Goal: Information Seeking & Learning: Understand process/instructions

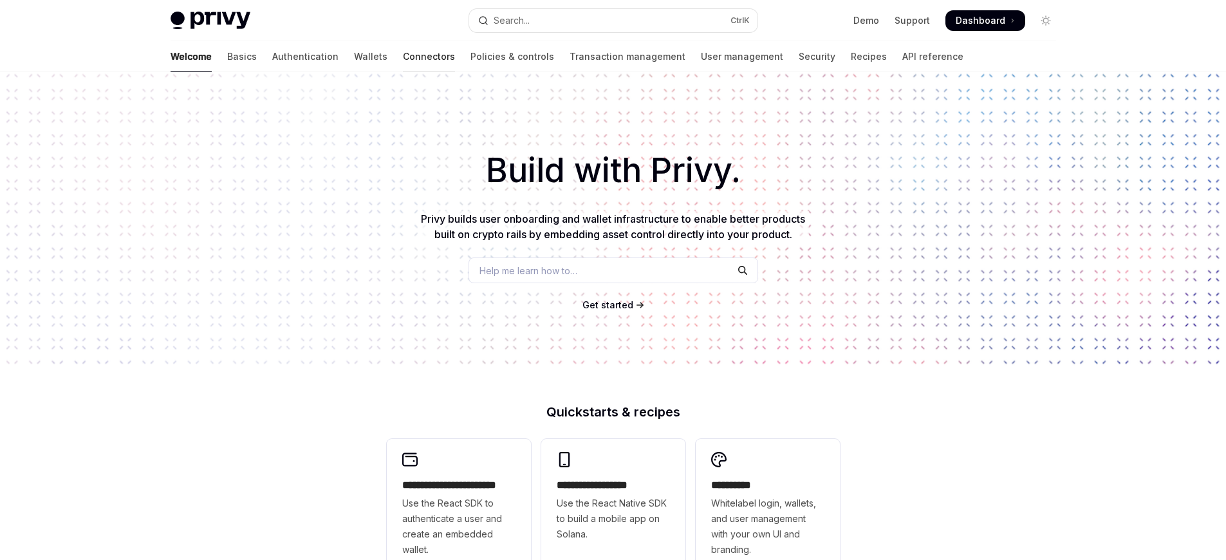
click at [403, 57] on link "Connectors" at bounding box center [429, 56] width 52 height 31
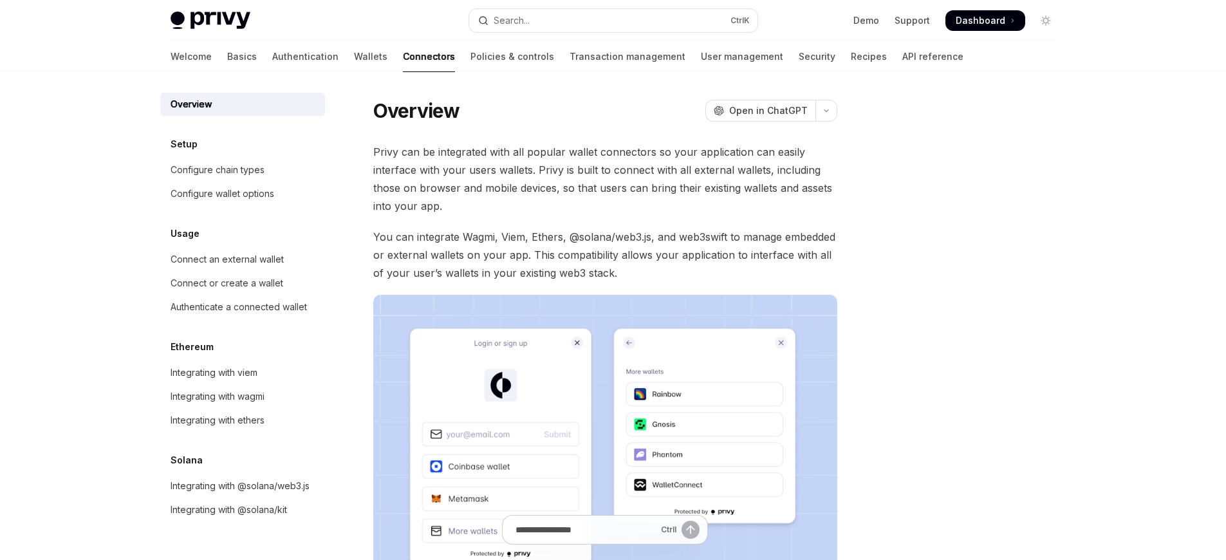
click at [403, 57] on link "Connectors" at bounding box center [429, 56] width 52 height 31
type textarea "*"
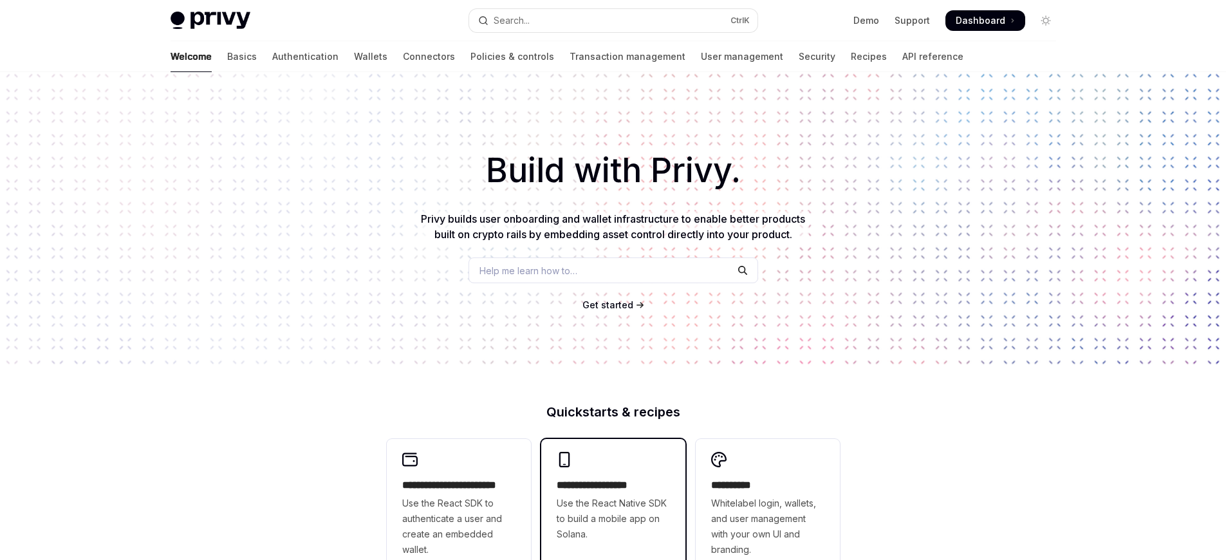
click at [613, 511] on span "Use the React Native SDK to build a mobile app on Solana." at bounding box center [613, 518] width 113 height 46
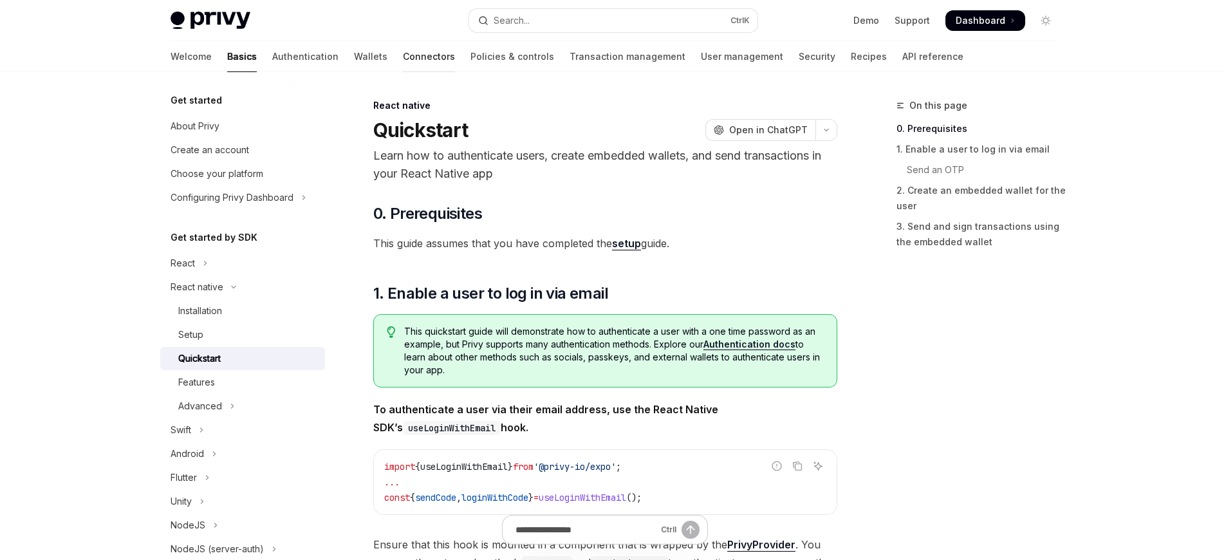
click at [403, 57] on link "Connectors" at bounding box center [429, 56] width 52 height 31
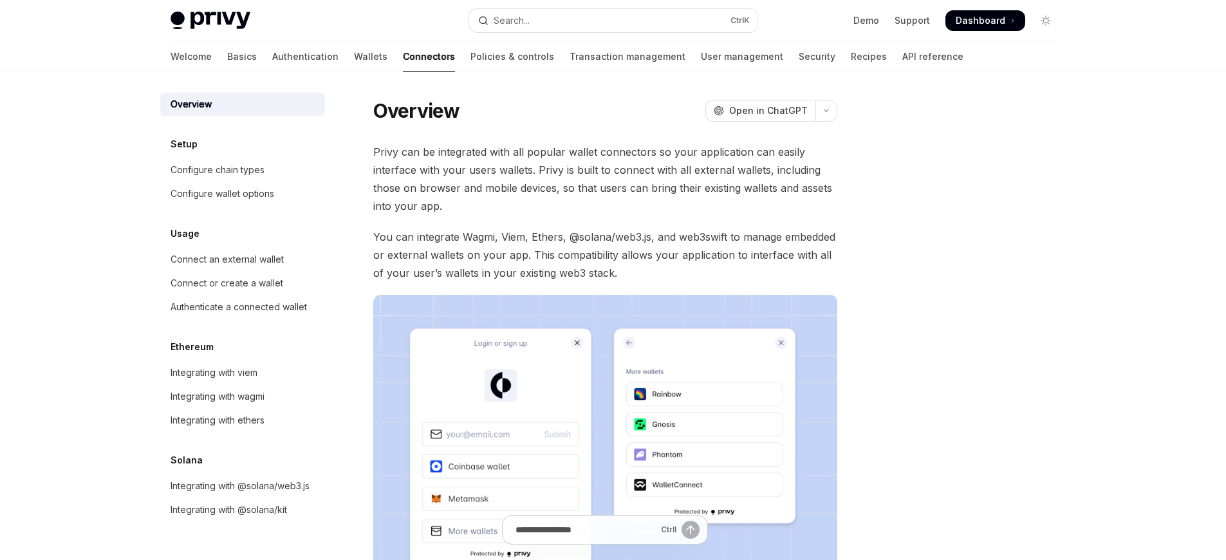
click at [403, 57] on link "Connectors" at bounding box center [429, 56] width 52 height 31
type textarea "*"
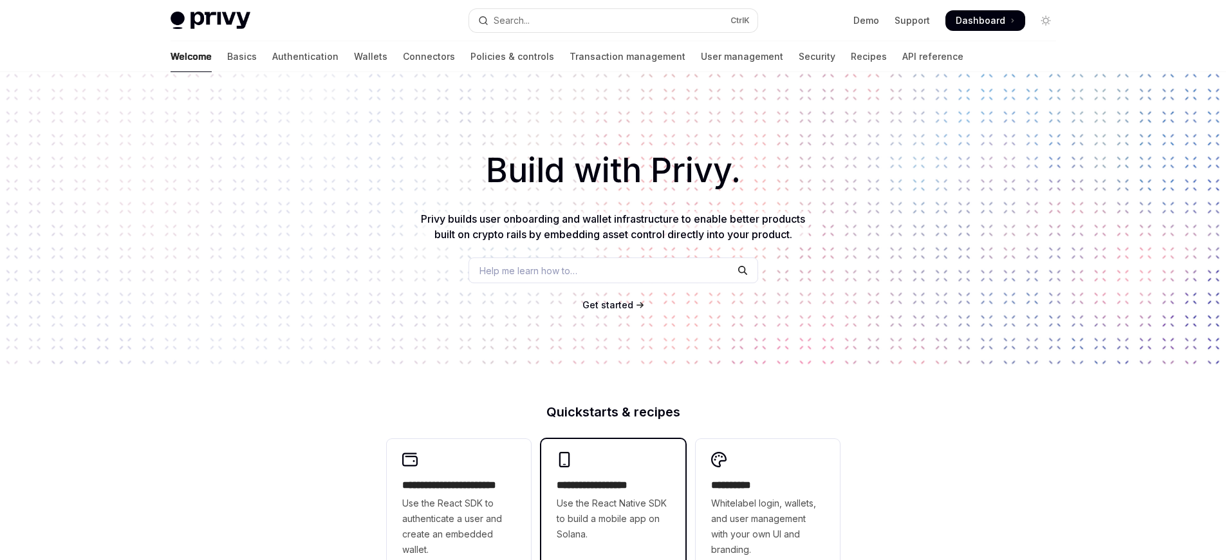
click at [613, 485] on h2 "**********" at bounding box center [613, 484] width 113 height 15
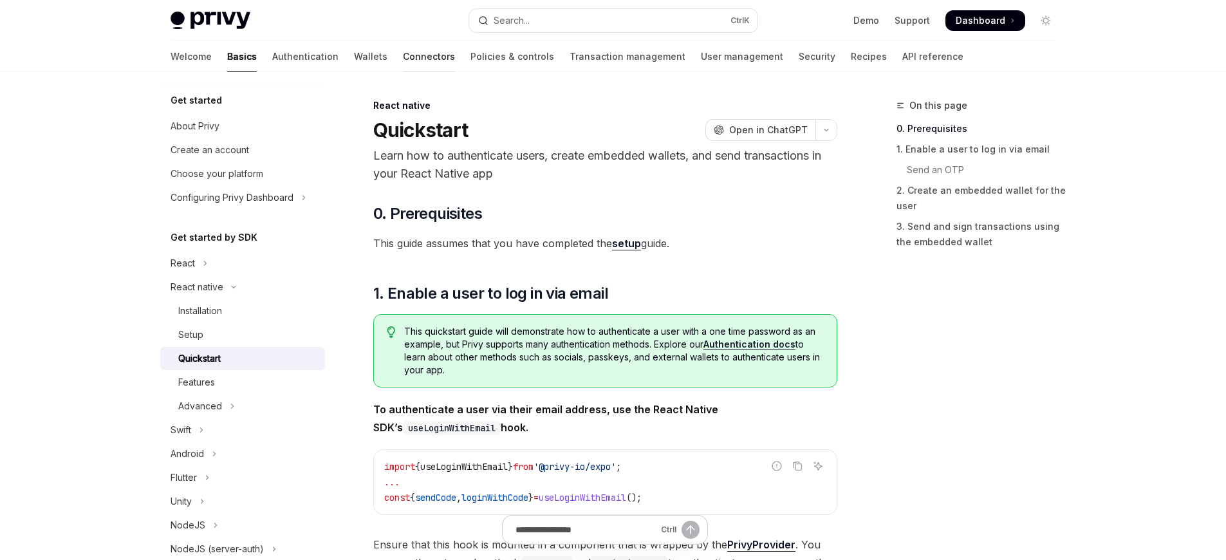
click at [403, 57] on link "Connectors" at bounding box center [429, 56] width 52 height 31
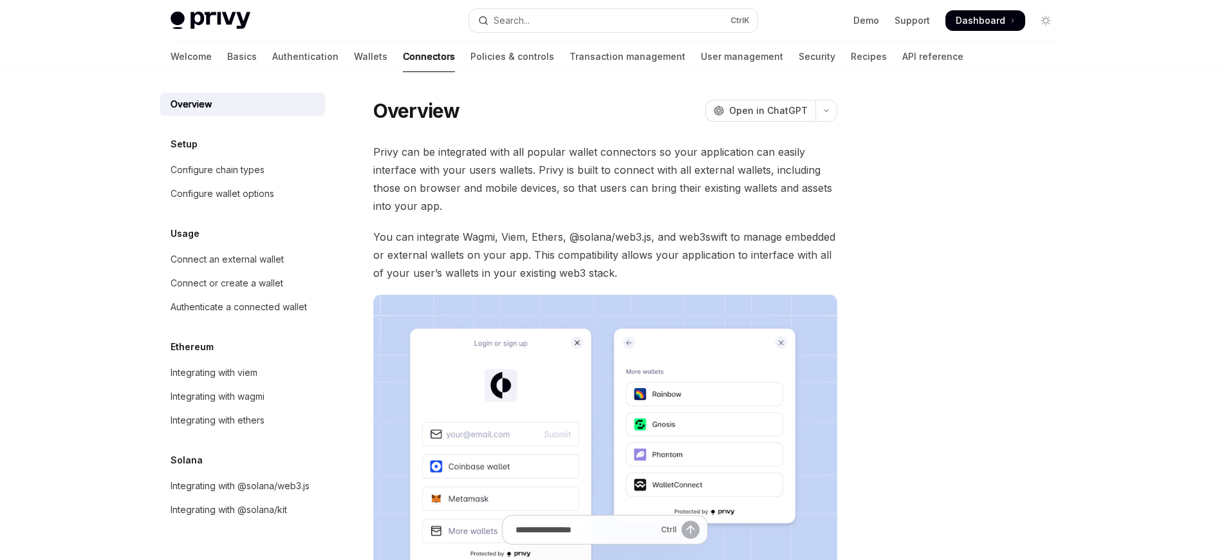
click at [403, 57] on link "Connectors" at bounding box center [429, 56] width 52 height 31
type textarea "*"
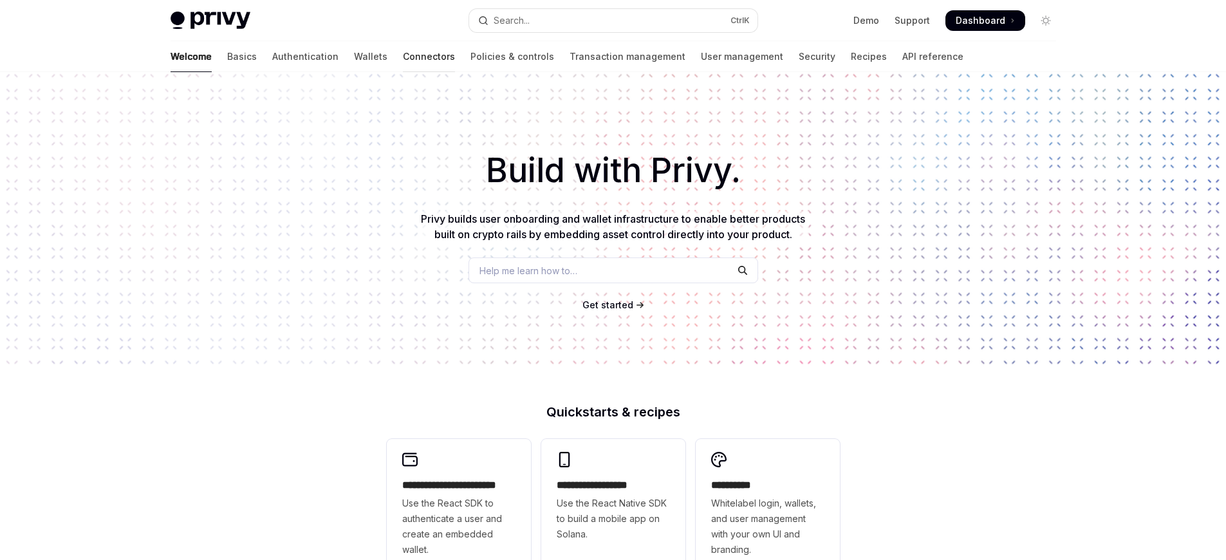
click at [403, 57] on link "Connectors" at bounding box center [429, 56] width 52 height 31
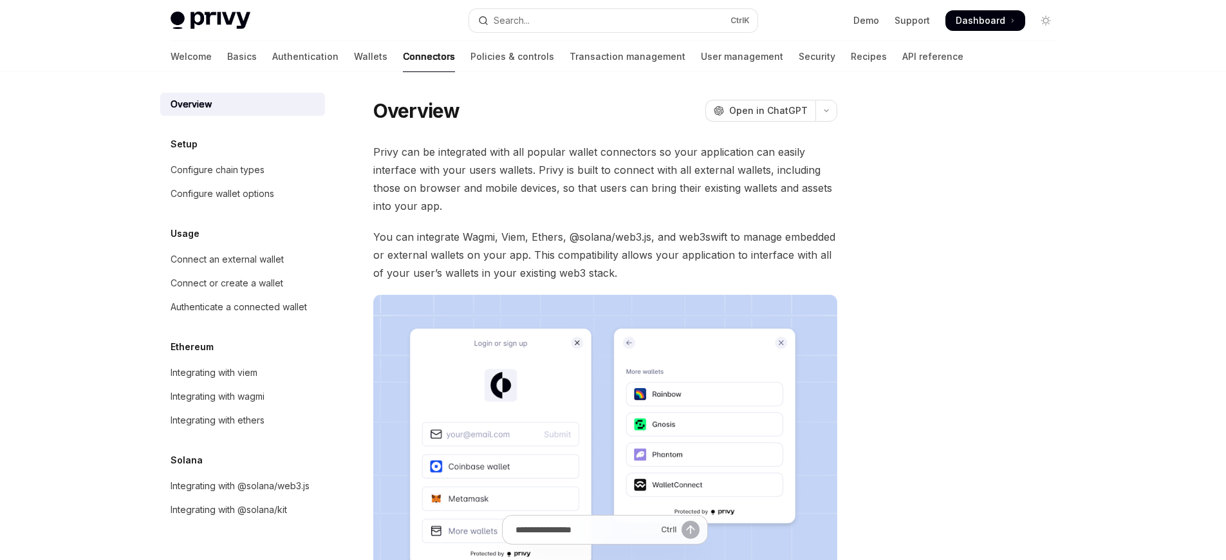
click at [403, 57] on link "Connectors" at bounding box center [429, 56] width 52 height 31
click at [218, 259] on div "Connect an external wallet" at bounding box center [227, 259] width 113 height 15
type textarea "*"
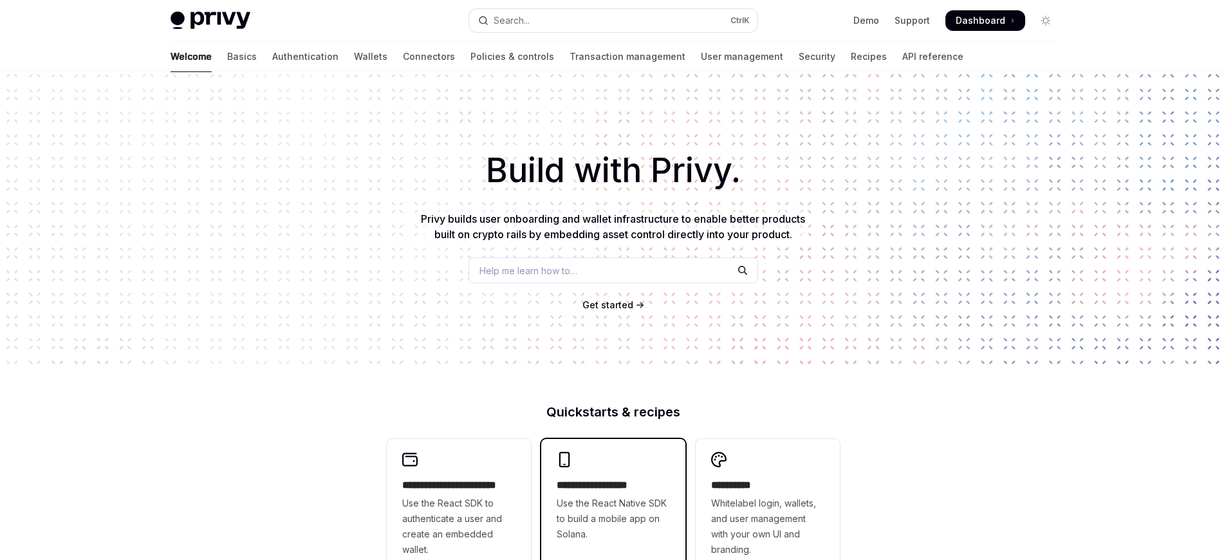
click at [613, 511] on span "Use the React Native SDK to build a mobile app on Solana." at bounding box center [613, 518] width 113 height 46
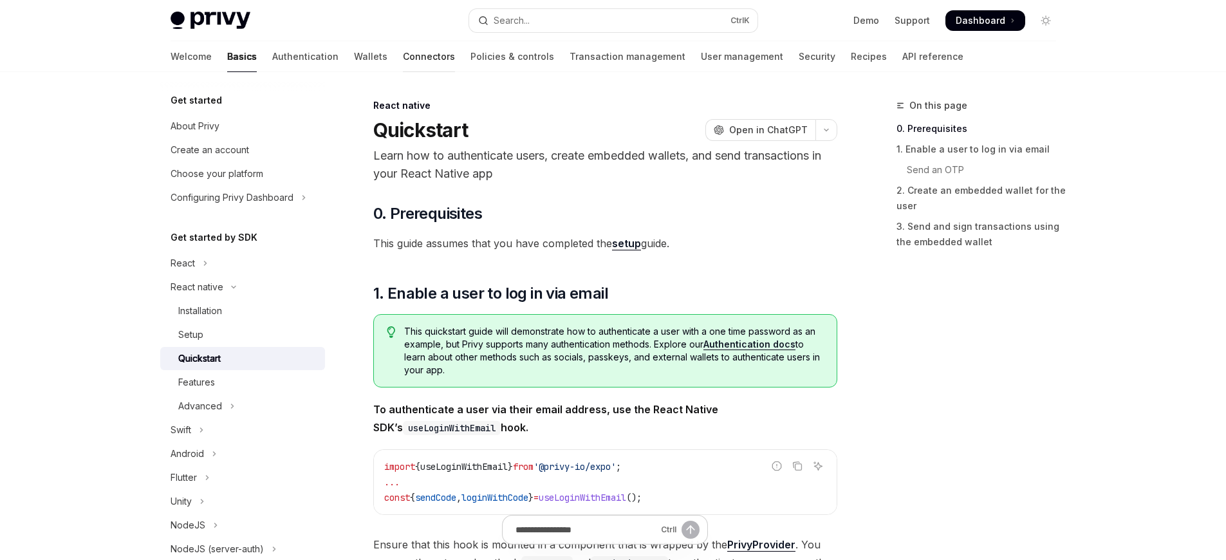
click at [403, 57] on link "Connectors" at bounding box center [429, 56] width 52 height 31
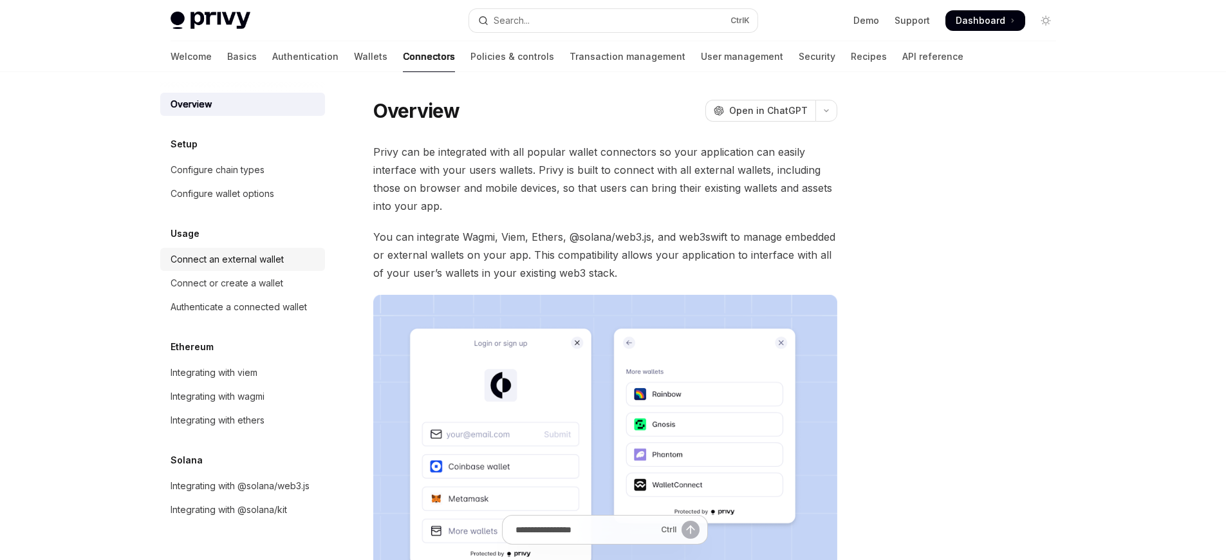
click at [218, 259] on div "Connect an external wallet" at bounding box center [227, 259] width 113 height 15
type textarea "*"
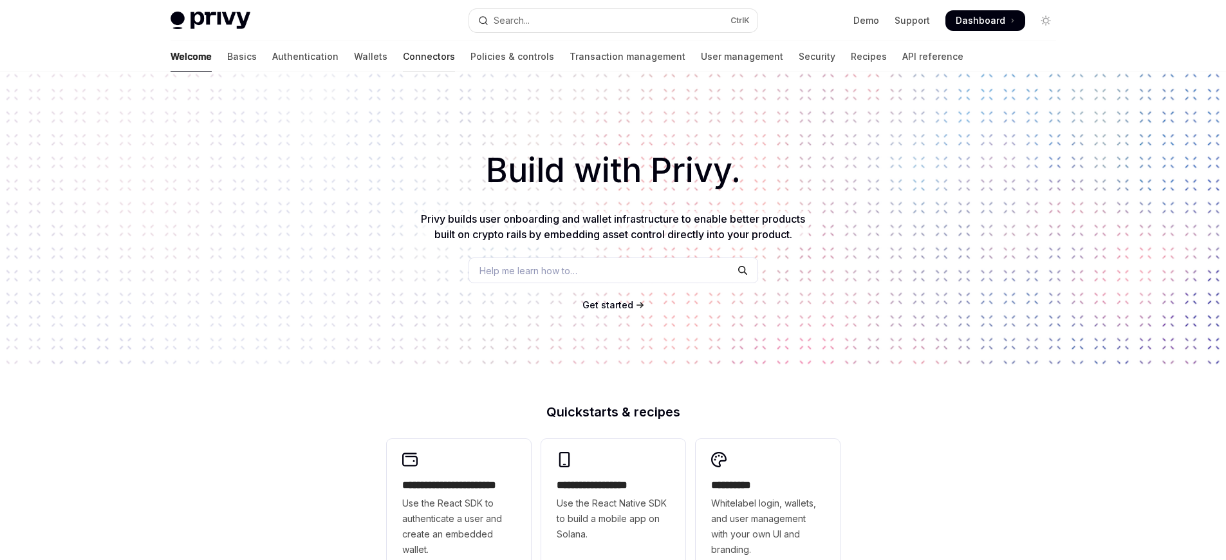
click at [403, 57] on link "Connectors" at bounding box center [429, 56] width 52 height 31
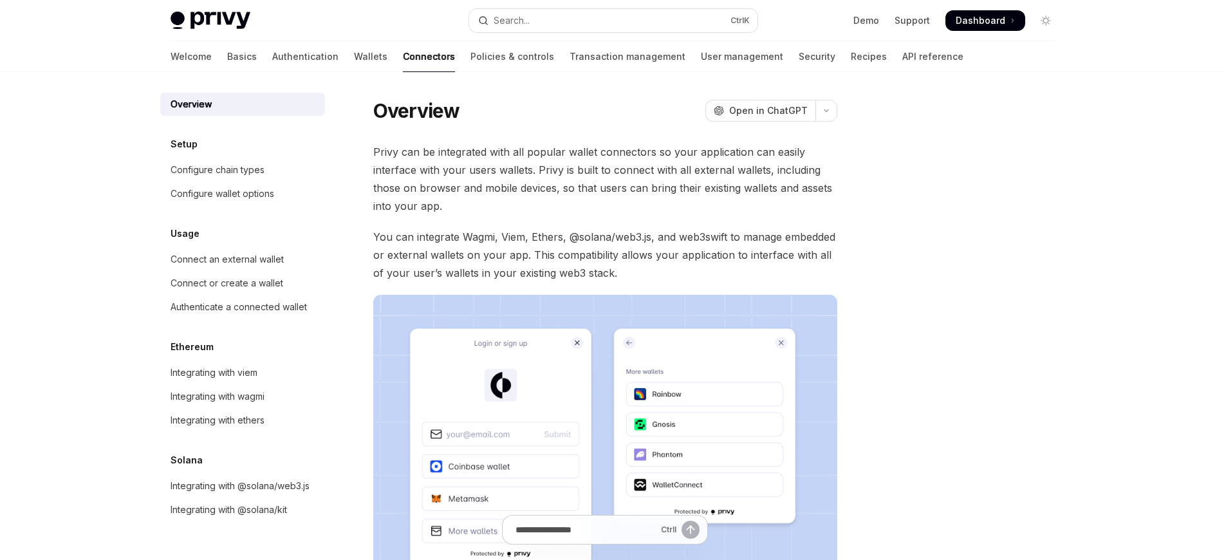
click at [403, 57] on link "Connectors" at bounding box center [429, 56] width 52 height 31
click at [217, 283] on div "Connect or create a wallet" at bounding box center [227, 282] width 113 height 15
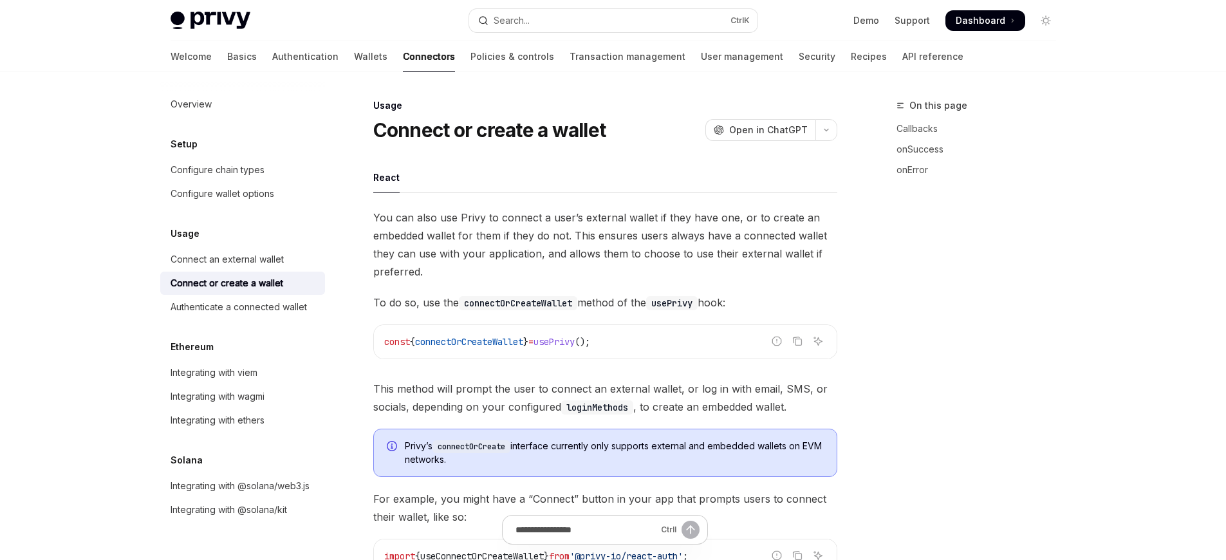
type textarea "*"
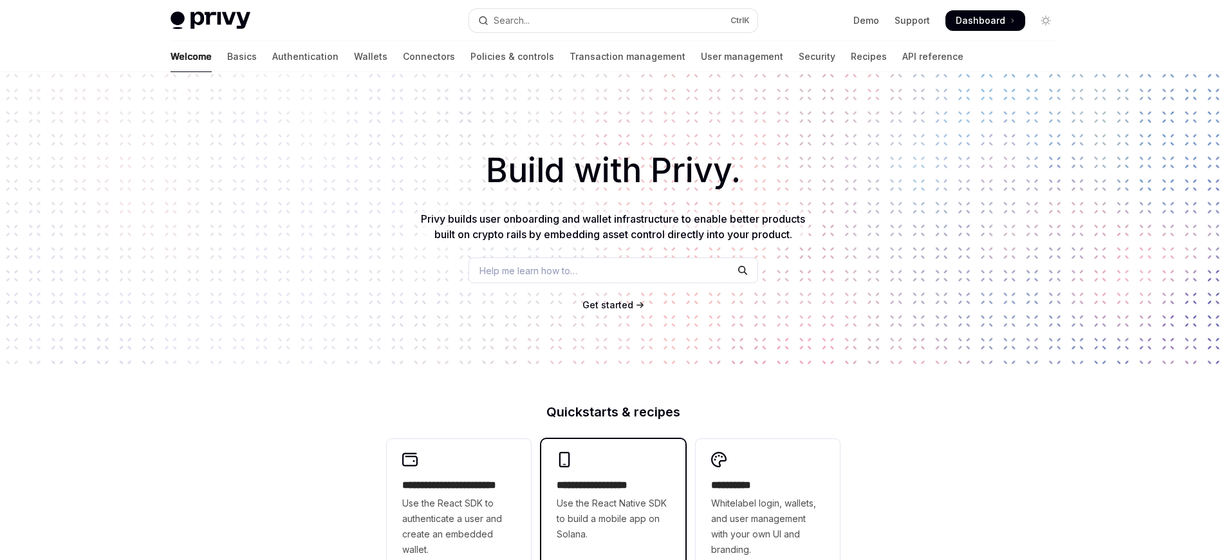
click at [613, 485] on h2 "**********" at bounding box center [613, 484] width 113 height 15
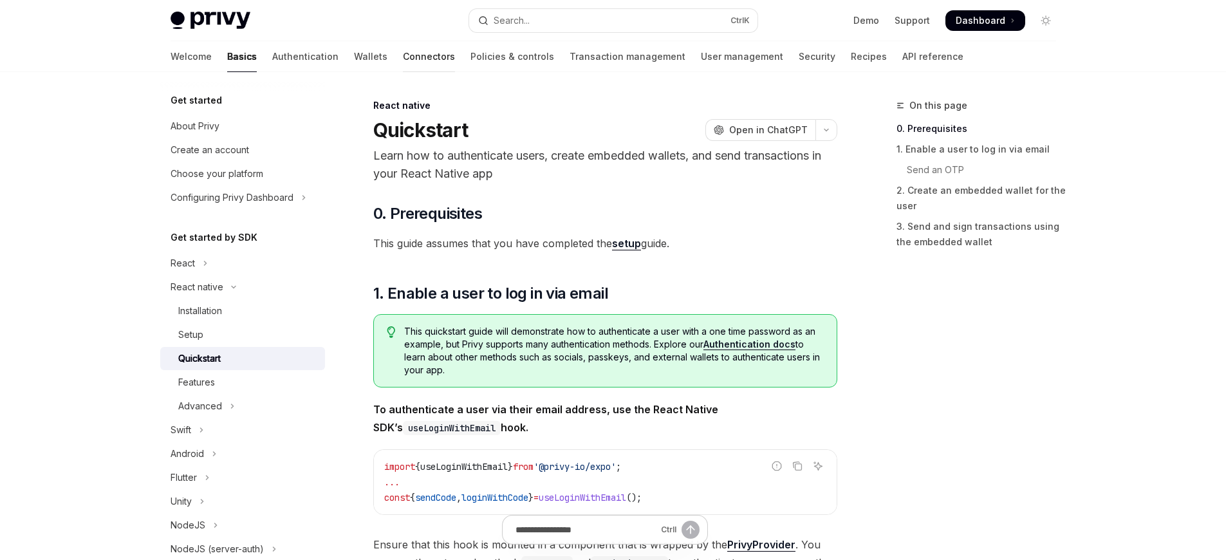
click at [403, 57] on link "Connectors" at bounding box center [429, 56] width 52 height 31
type textarea "*"
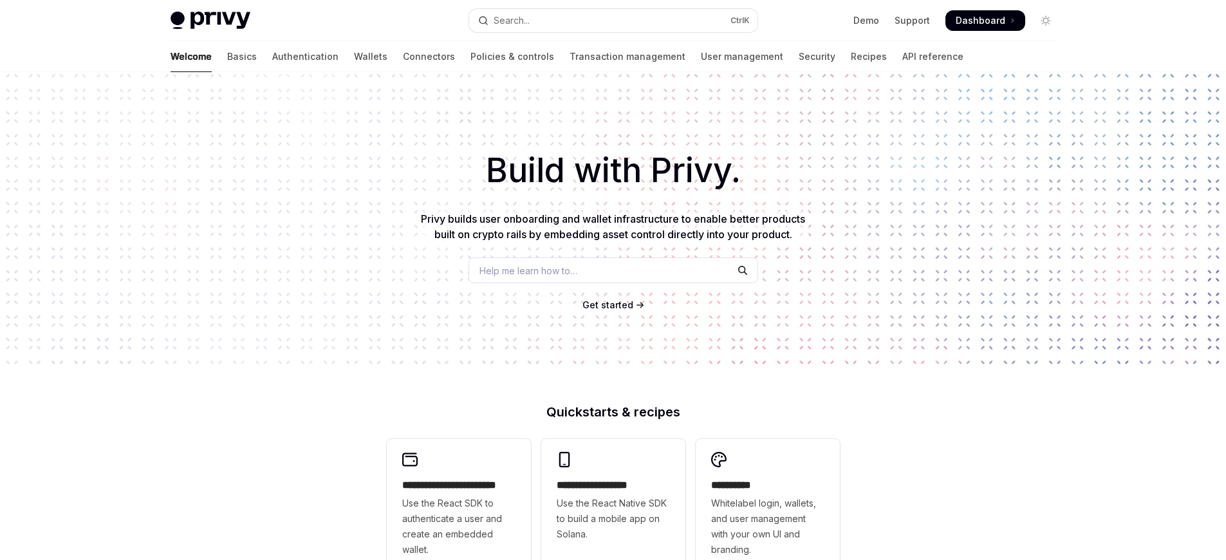
type textarea "*"
